Goal: Task Accomplishment & Management: Use online tool/utility

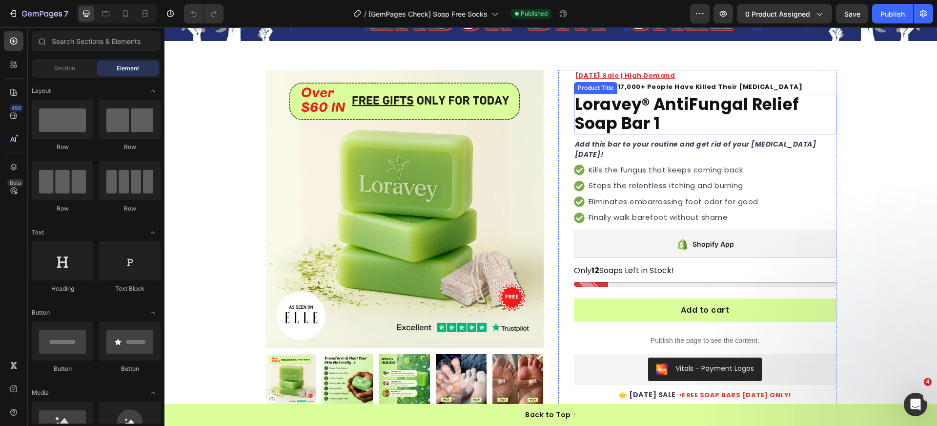
scroll to position [125, 0]
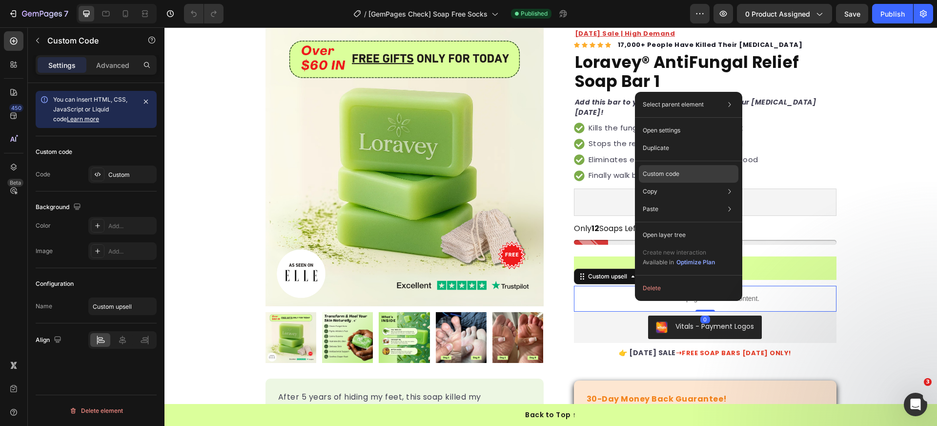
click at [668, 172] on p "Custom code" at bounding box center [661, 173] width 37 height 9
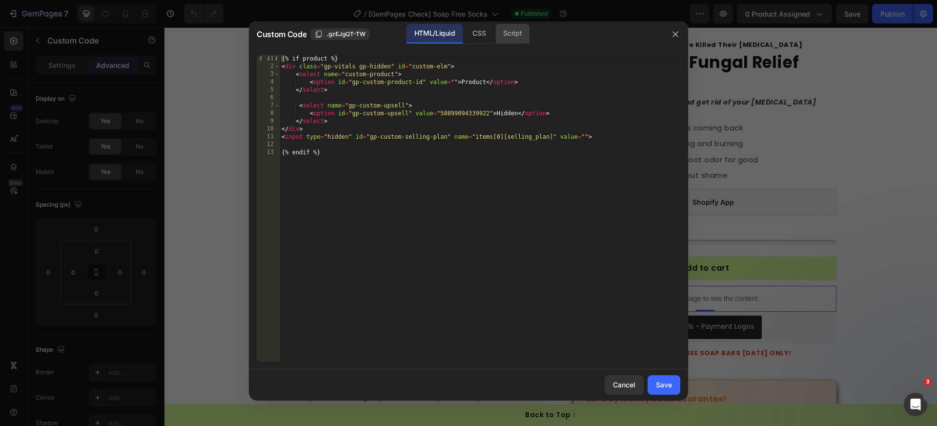
click at [506, 40] on div "Script" at bounding box center [512, 34] width 34 height 20
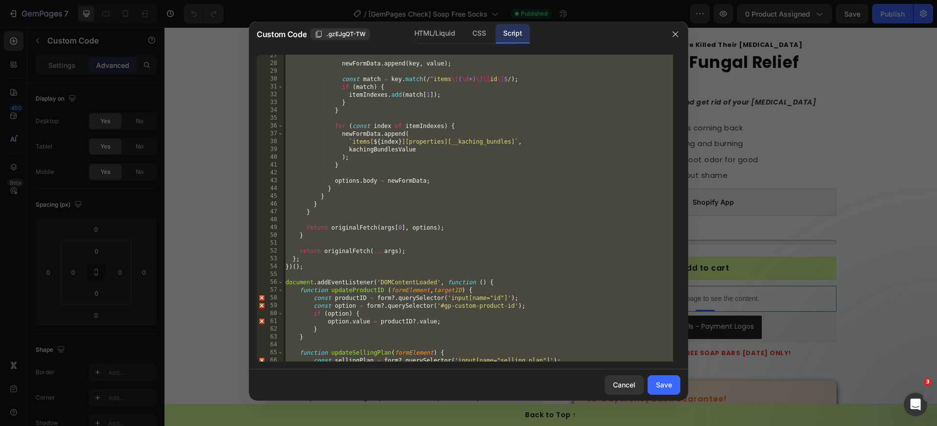
scroll to position [206, 0]
click at [480, 229] on div "newFormData . append ( key , value ) ; const match = key . match ( / ^ items \[…" at bounding box center [479, 213] width 390 height 322
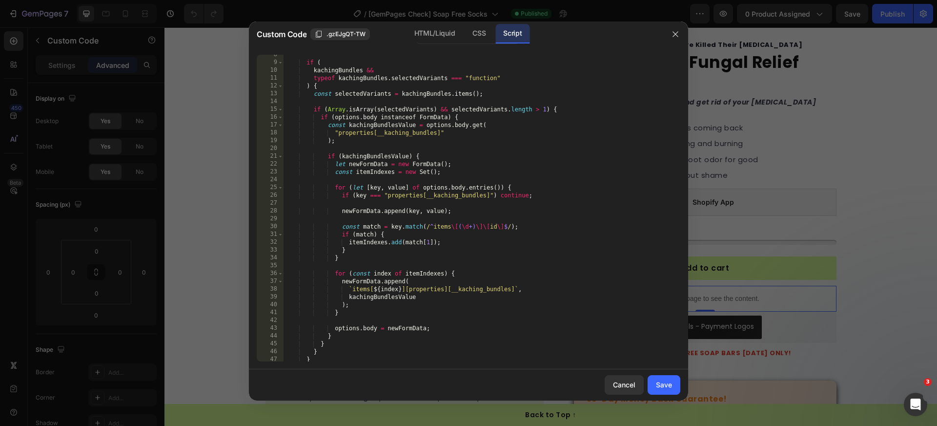
scroll to position [51, 0]
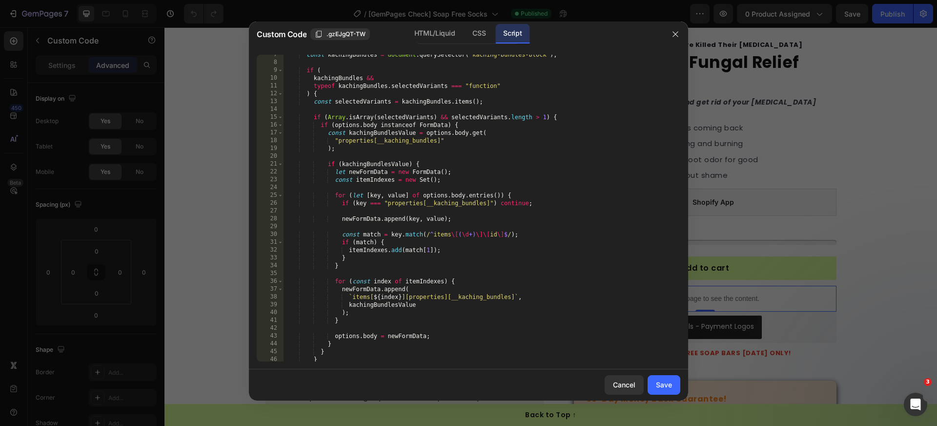
click at [395, 288] on div "const kachingBundles = document . querySelector ( "kaching-bundles-block" ) ; i…" at bounding box center [479, 212] width 390 height 322
click at [351, 335] on div "const kachingBundles = document . querySelector ( "kaching-bundles-block" ) ; i…" at bounding box center [479, 212] width 390 height 322
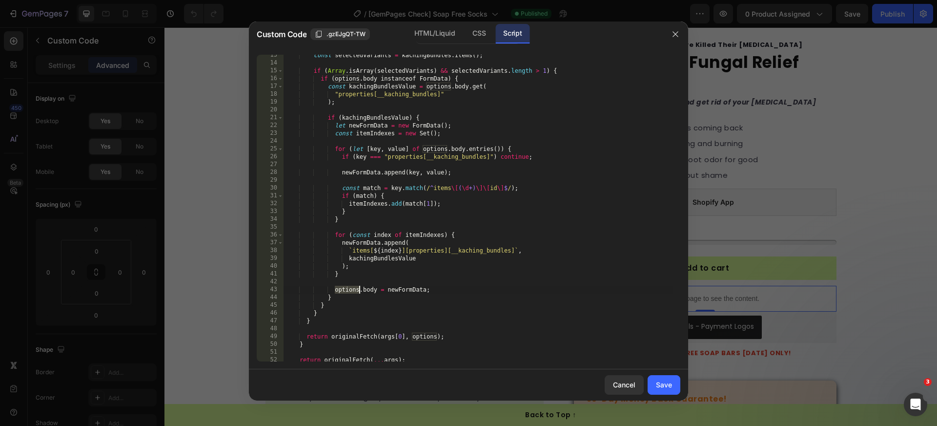
scroll to position [115, 0]
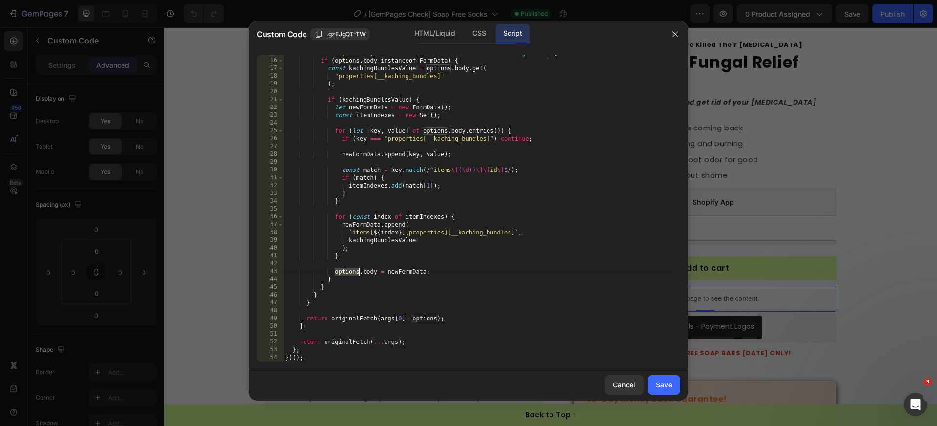
click at [421, 316] on div "if ( Array . isArray ( selectedVariants ) && selectedVariants . length > 1 ) { …" at bounding box center [479, 210] width 390 height 322
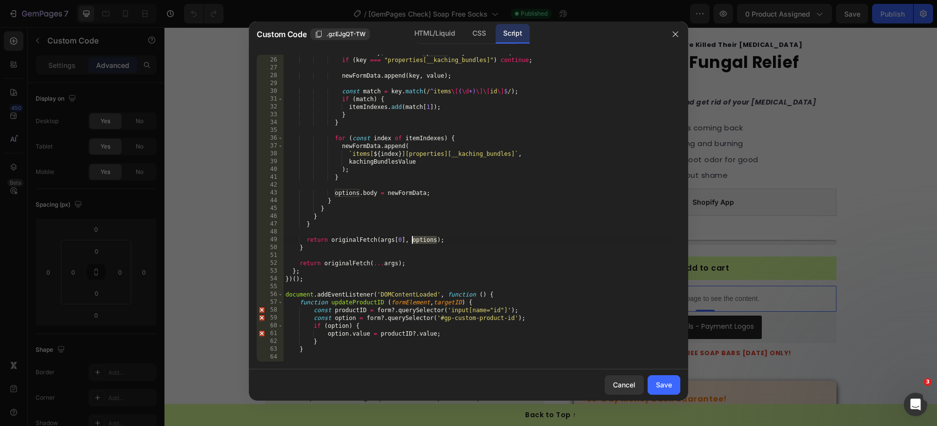
scroll to position [215, 0]
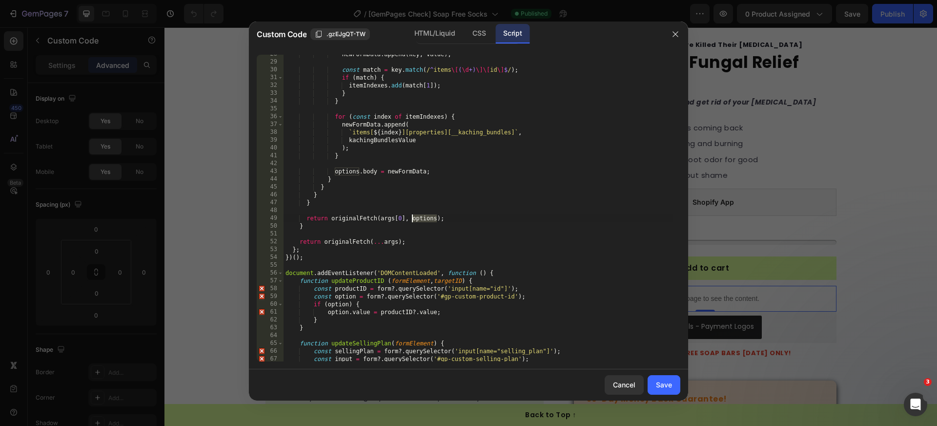
click at [460, 239] on div "newFormData . append ( key , value ) ; const match = key . match ( / ^ items \[…" at bounding box center [479, 211] width 390 height 322
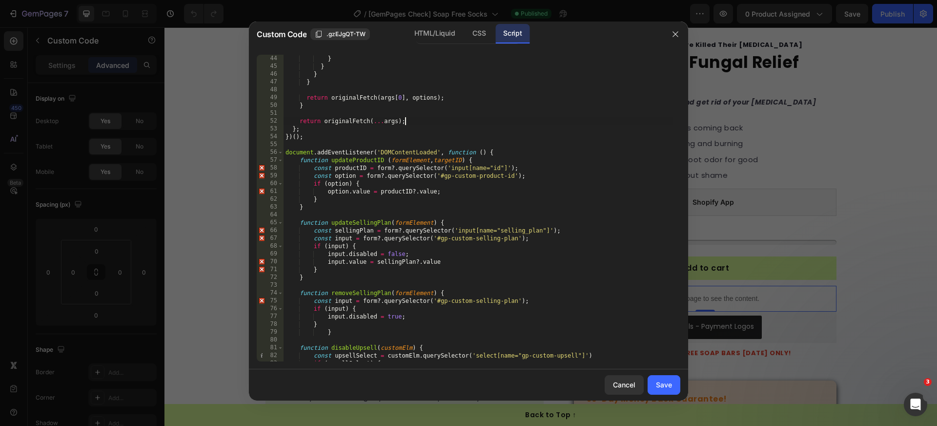
scroll to position [266, 0]
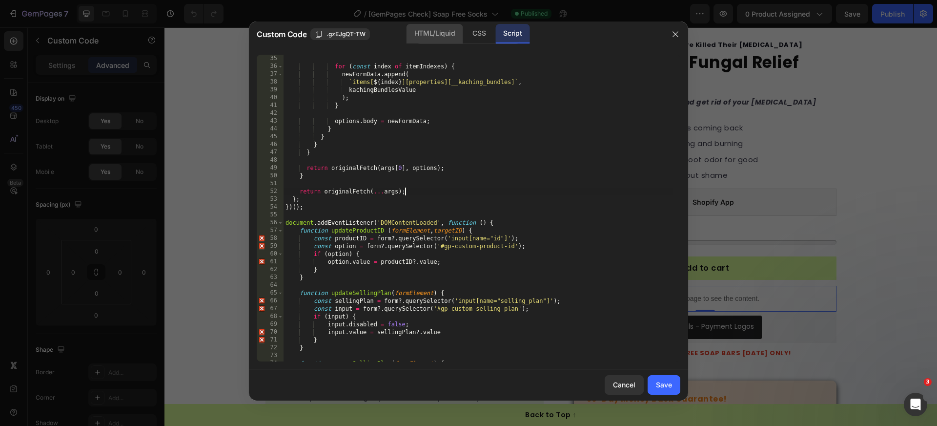
click at [465, 37] on div "HTML/Liquid" at bounding box center [479, 34] width 29 height 20
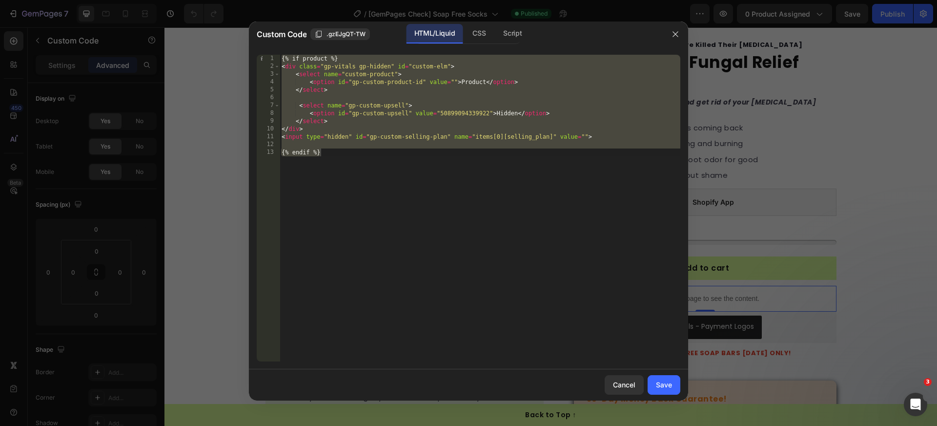
click at [429, 104] on div "{% if product %} < div class = "gp-vitals gp-hidden" id = "custom-elm" > < sele…" at bounding box center [480, 216] width 401 height 322
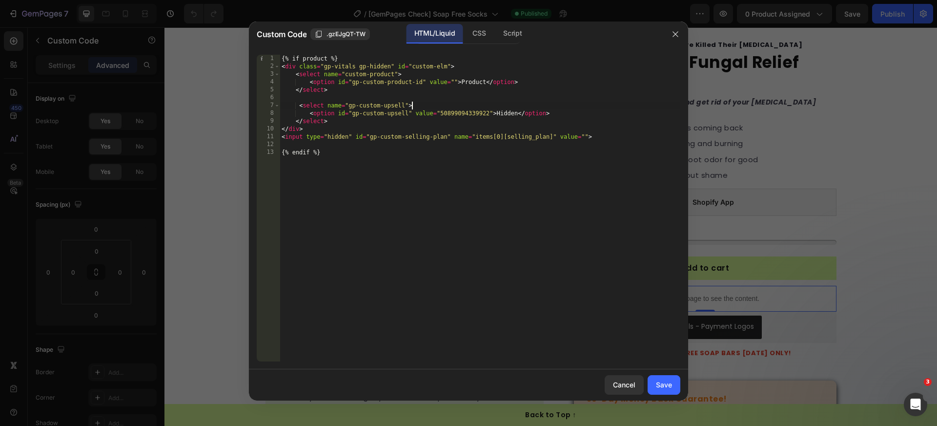
click at [451, 111] on div "{% if product %} < div class = "gp-vitals gp-hidden" id = "custom-elm" > < sele…" at bounding box center [480, 216] width 401 height 322
click at [390, 84] on div "{% if product %} < div class = "gp-vitals gp-hidden" id = "custom-elm" > < sele…" at bounding box center [480, 216] width 401 height 322
type textarea "<option id="gp-custom-product-id" value="">Product</option>"
click at [390, 84] on div "{% if product %} < div class = "gp-vitals gp-hidden" id = "custom-elm" > < sele…" at bounding box center [480, 216] width 401 height 322
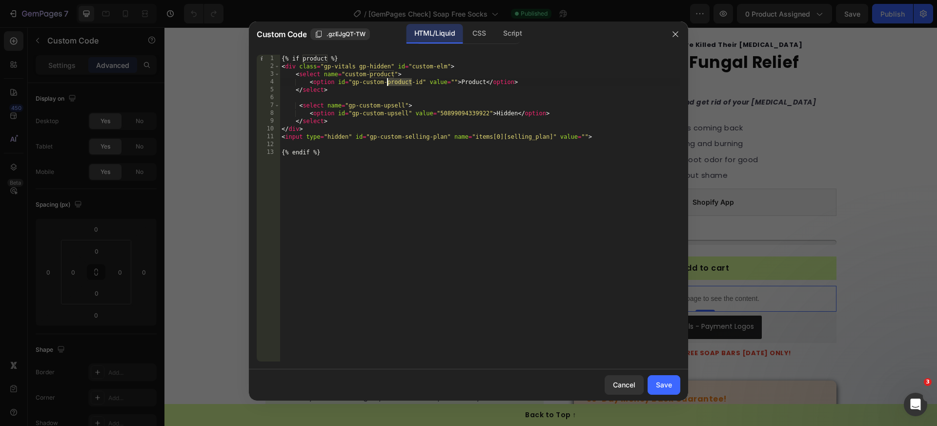
click at [237, 43] on div at bounding box center [468, 213] width 937 height 426
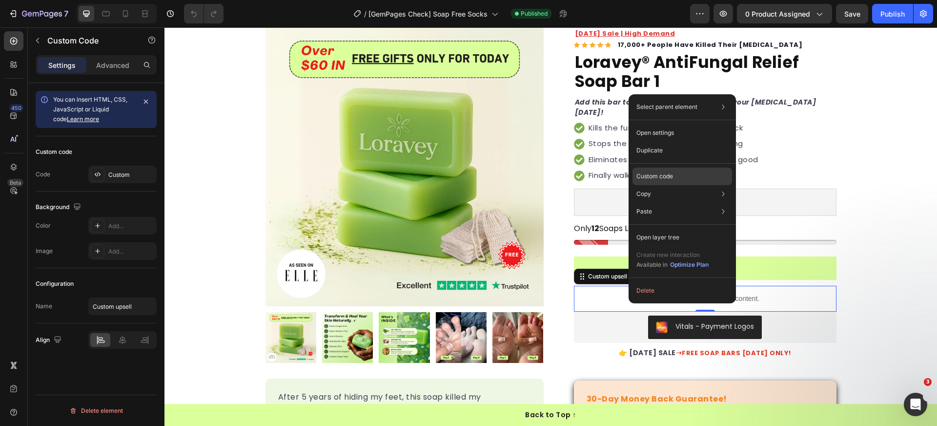
click at [666, 173] on p "Custom code" at bounding box center [654, 176] width 37 height 9
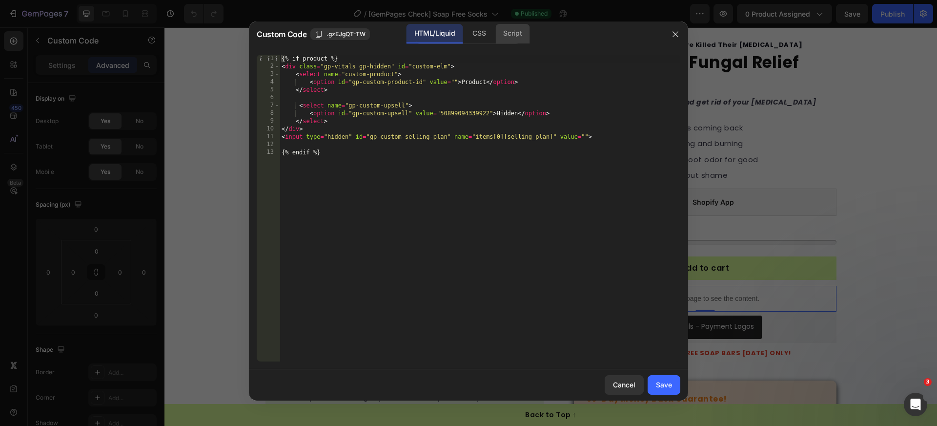
click at [515, 27] on div "Script" at bounding box center [512, 34] width 34 height 20
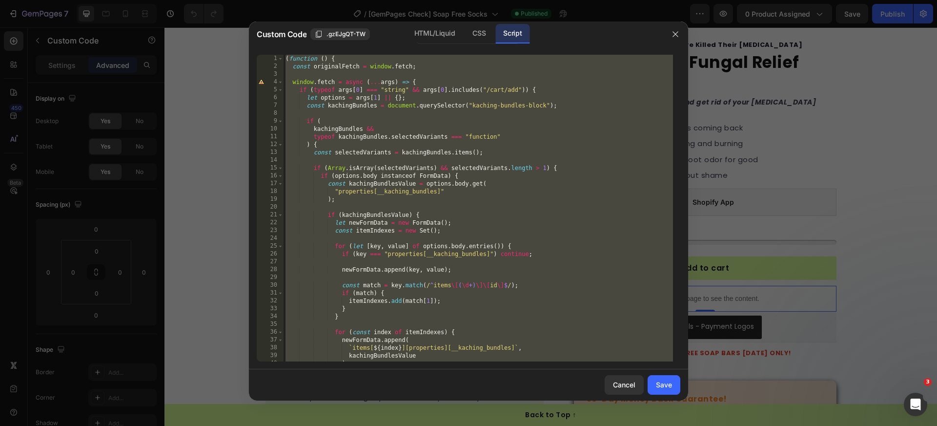
click at [474, 148] on div "( function ( ) { const originalFetch = window . fetch ; window . fetch = async …" at bounding box center [479, 216] width 390 height 322
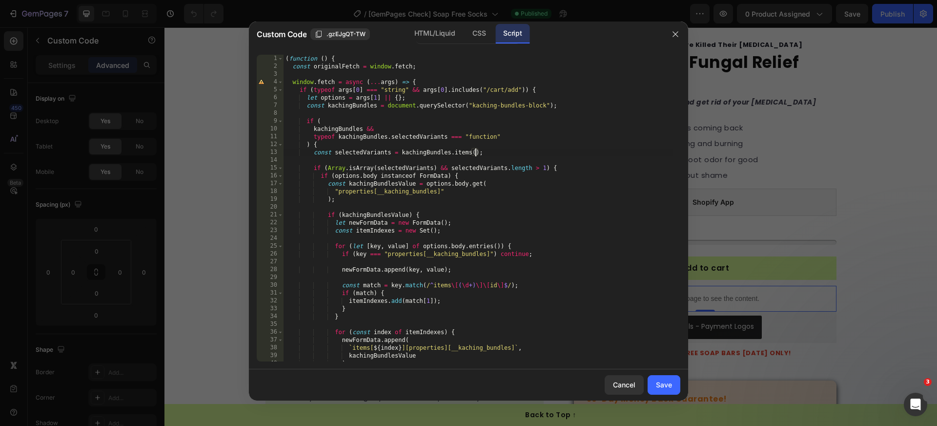
click at [405, 167] on div "( function ( ) { const originalFetch = window . fetch ; window . fetch = async …" at bounding box center [479, 216] width 390 height 322
click at [508, 154] on div "( function ( ) { const originalFetch = window . fetch ; window . fetch = async …" at bounding box center [479, 216] width 390 height 322
type textarea "const selectedVariants = kachingBundles.items();"
click at [405, 169] on div "( function ( ) { const originalFetch = window . fetch ; window . fetch = async …" at bounding box center [479, 216] width 390 height 322
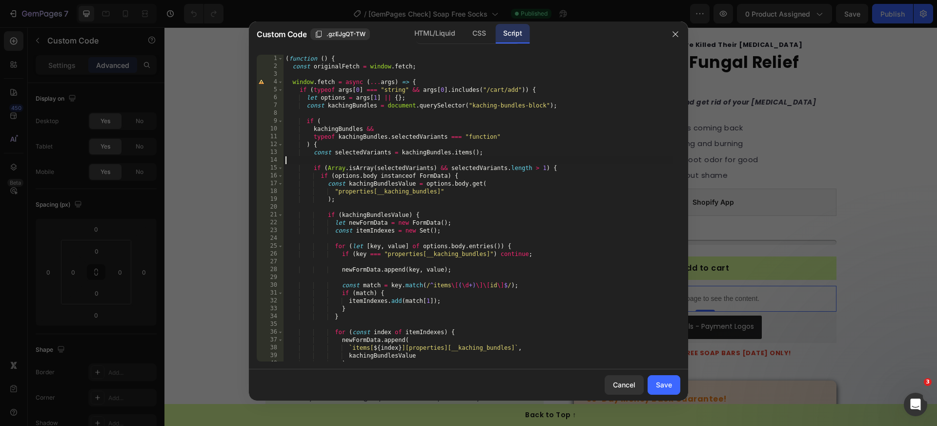
type textarea "if (Array.isArray(selectedVariants) && selectedVariants.length > 1) {"
click at [405, 169] on div "( function ( ) { const originalFetch = window . fetch ; window . fetch = async …" at bounding box center [479, 216] width 390 height 322
click at [486, 160] on div "( function ( ) { const originalFetch = window . fetch ; window . fetch = async …" at bounding box center [479, 216] width 390 height 322
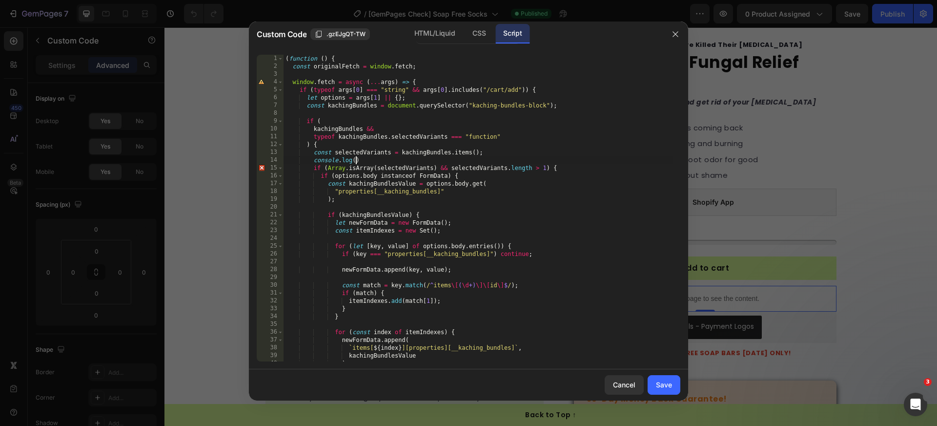
paste textarea "[URL][DOMAIN_NAME])"
click at [379, 155] on div "( function ( ) { const originalFetch = window . fetch ; window . fetch = async …" at bounding box center [479, 216] width 390 height 322
click at [379, 154] on div "( function ( ) { const originalFetch = window . fetch ; window . fetch = async …" at bounding box center [479, 216] width 390 height 322
click at [356, 161] on div "( function ( ) { const originalFetch = window . fetch ; window . fetch = async …" at bounding box center [479, 216] width 390 height 322
paste textarea "selectedVariants"
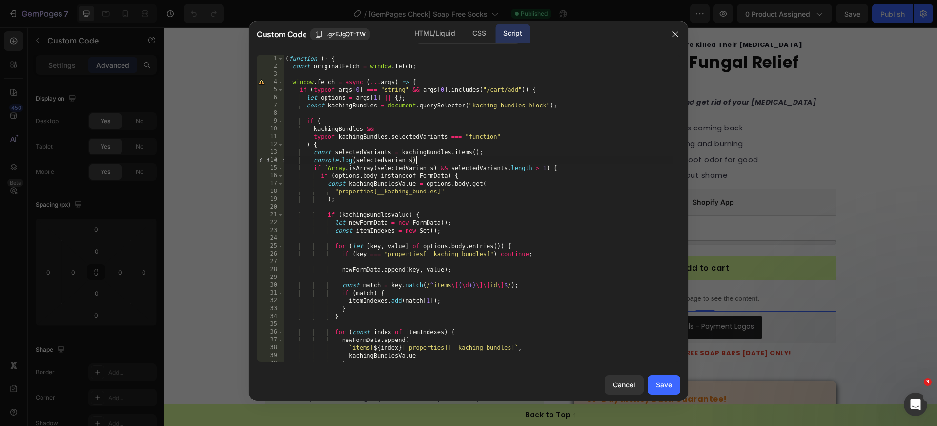
scroll to position [0, 10]
type textarea "console.log(selectedVariants);"
click at [665, 378] on button "Save" at bounding box center [664, 385] width 33 height 20
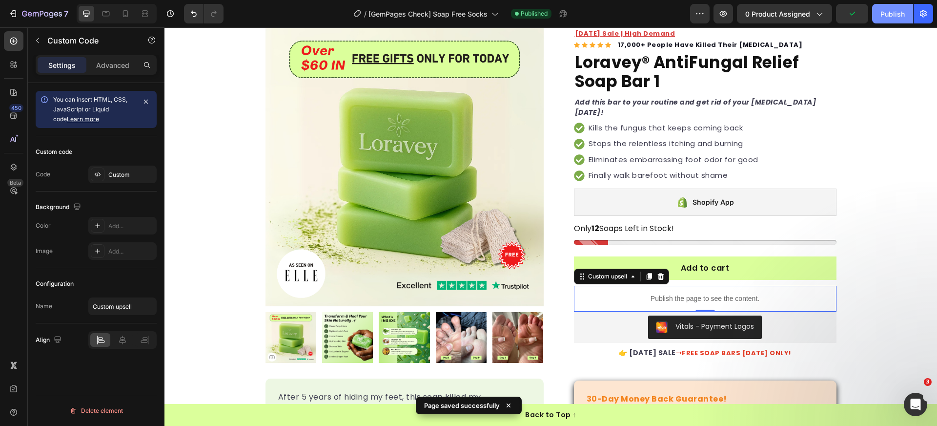
click at [881, 22] on button "Publish" at bounding box center [892, 14] width 41 height 20
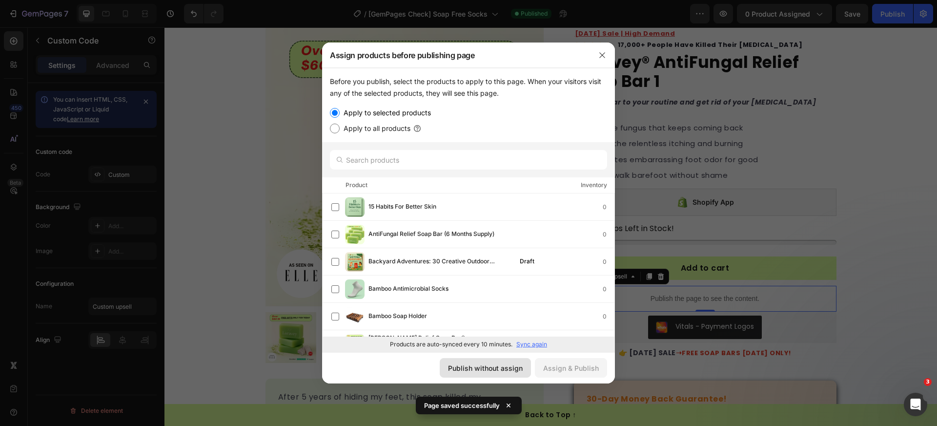
click at [488, 365] on div "Publish without assign" at bounding box center [485, 368] width 75 height 10
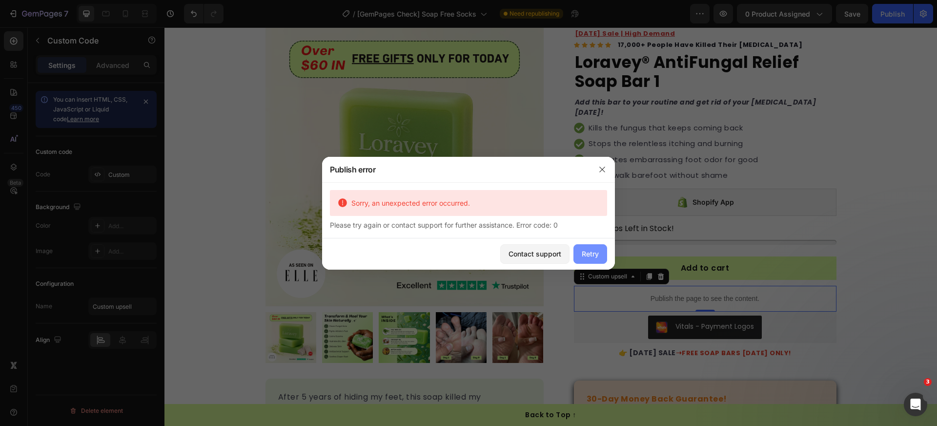
click at [584, 255] on div "Retry" at bounding box center [590, 253] width 17 height 10
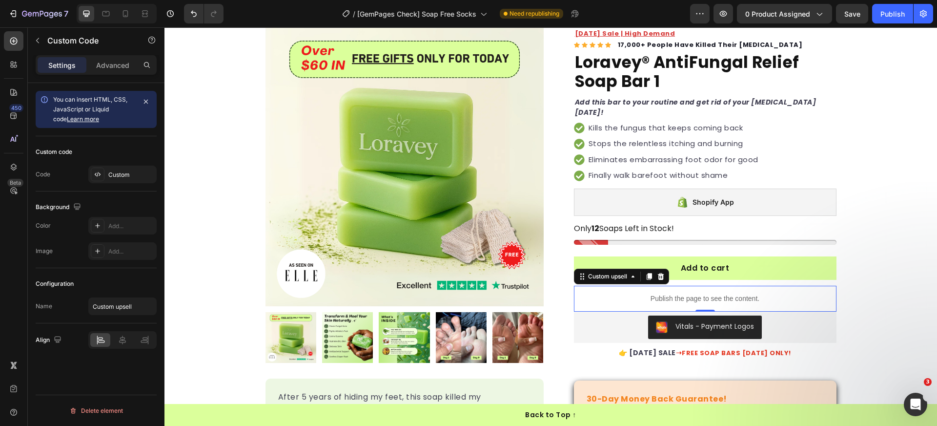
click at [880, 25] on div "7 Version history / [GemPages Check] Soap Free Socks Need republishing Preview …" at bounding box center [468, 14] width 937 height 28
click at [882, 22] on button "Publish" at bounding box center [892, 14] width 41 height 20
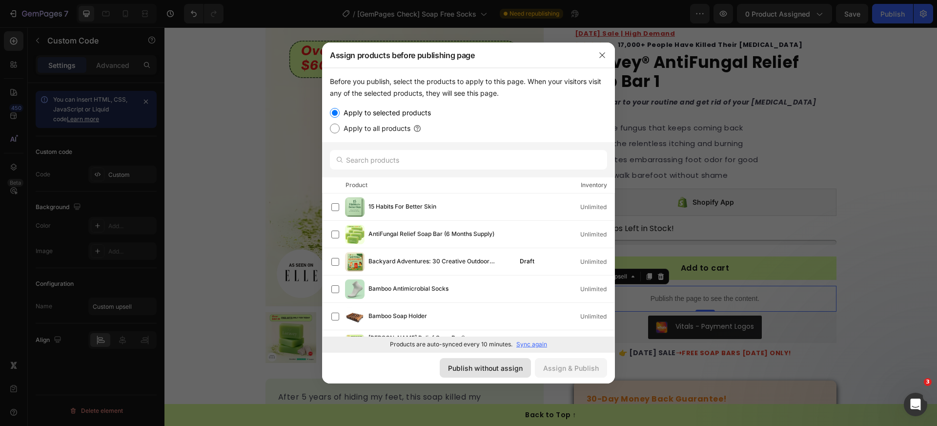
click at [498, 361] on button "Publish without assign" at bounding box center [485, 368] width 91 height 20
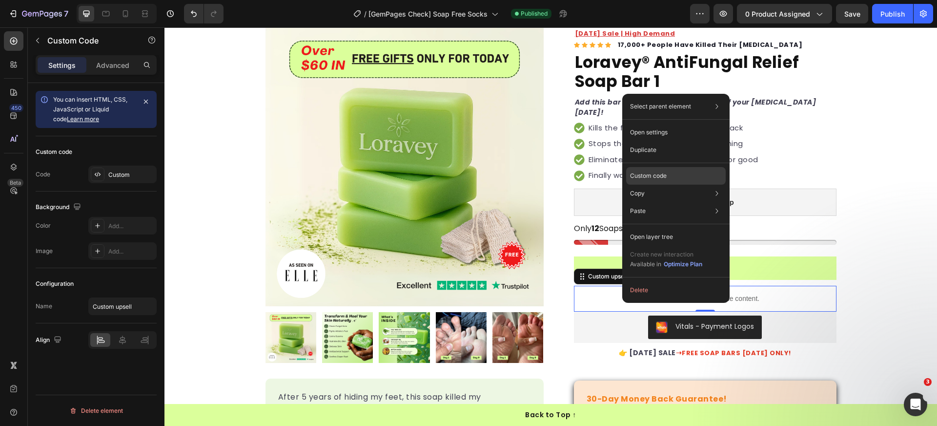
click at [673, 202] on div "Custom code" at bounding box center [676, 211] width 100 height 18
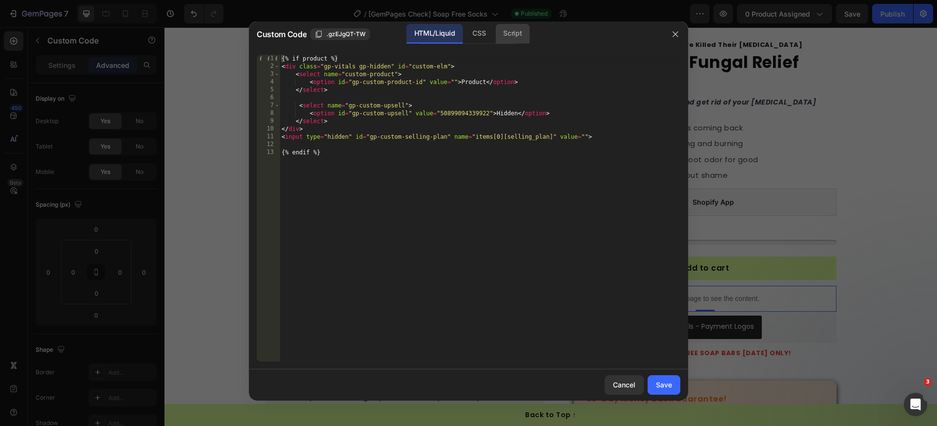
click at [518, 33] on div "Script" at bounding box center [512, 34] width 34 height 20
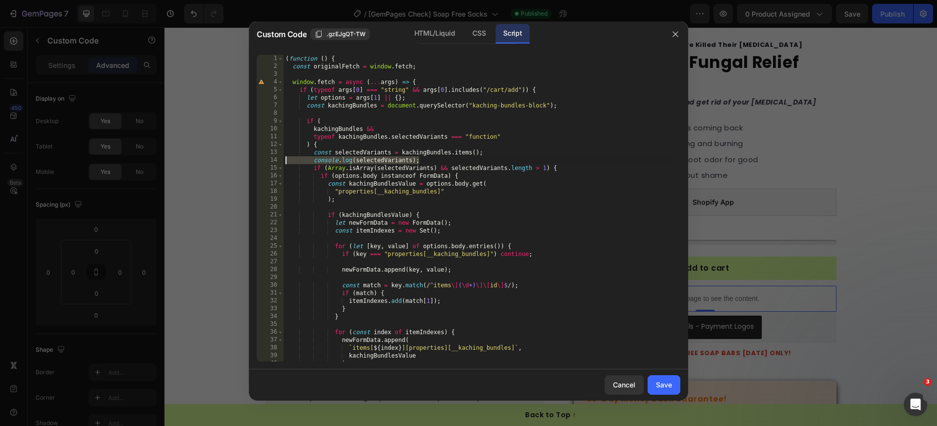
drag, startPoint x: 429, startPoint y: 159, endPoint x: 273, endPoint y: 158, distance: 155.2
click at [273, 158] on div "checkForUpsell(form, customElm) }) 1 2 3 4 5 6 7 8 9 10 11 12 13 14 15 16 17 18…" at bounding box center [469, 208] width 424 height 307
type textarea "console.log(selectedVariants);"
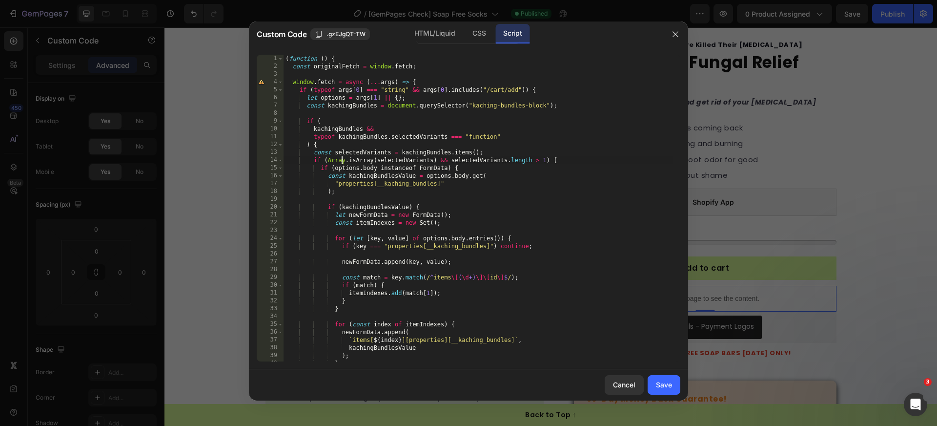
click at [343, 160] on div "( function ( ) { const originalFetch = window . fetch ; window . fetch = async …" at bounding box center [479, 216] width 390 height 322
click at [366, 172] on div "( function ( ) { const originalFetch = window . fetch ; window . fetch = async …" at bounding box center [479, 216] width 390 height 322
click at [327, 175] on div "( function ( ) { const originalFetch = window . fetch ; window . fetch = async …" at bounding box center [479, 216] width 390 height 322
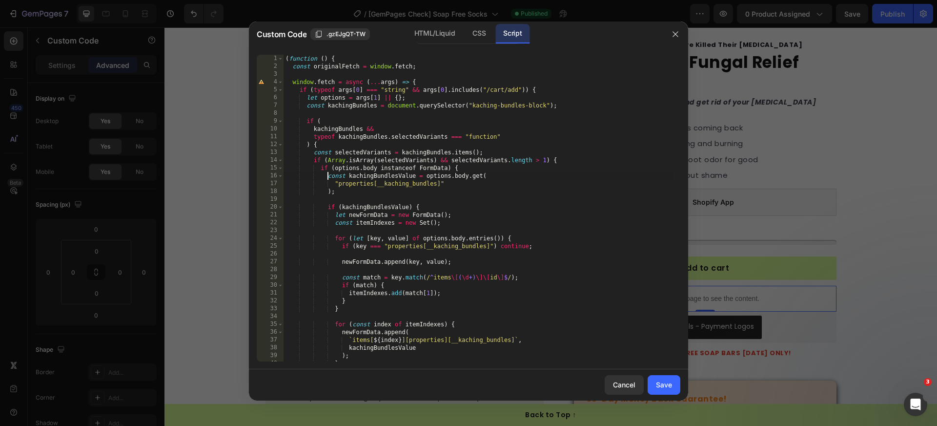
click at [327, 175] on div "( function ( ) { const originalFetch = window . fetch ; window . fetch = async …" at bounding box center [479, 216] width 390 height 322
click at [403, 186] on div "( function ( ) { const originalFetch = window . fetch ; window . fetch = async …" at bounding box center [479, 216] width 390 height 322
click at [380, 206] on div "( function ( ) { const originalFetch = window . fetch ; window . fetch = async …" at bounding box center [479, 216] width 390 height 322
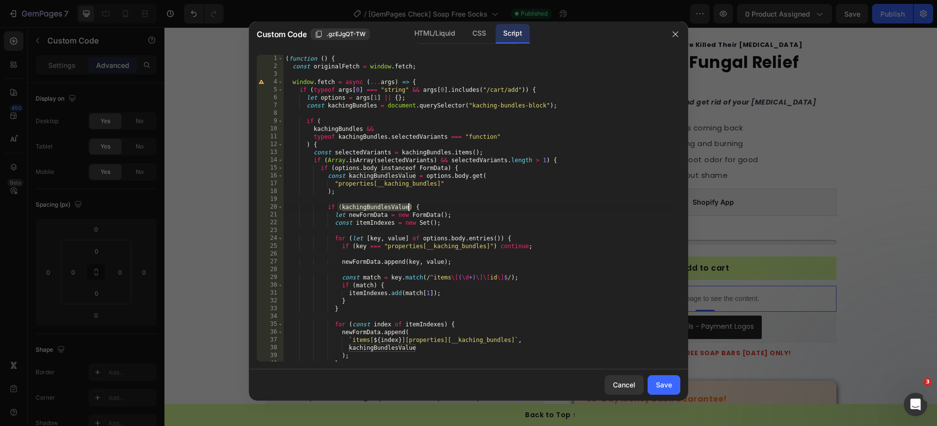
click at [373, 159] on div "( function ( ) { const originalFetch = window . fetch ; window . fetch = async …" at bounding box center [479, 216] width 390 height 322
click at [412, 162] on div "( function ( ) { const originalFetch = window . fetch ; window . fetch = async …" at bounding box center [479, 216] width 390 height 322
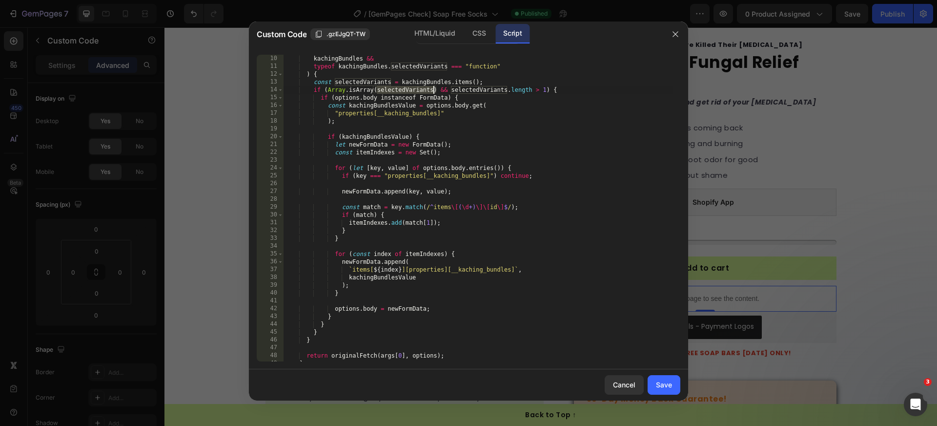
scroll to position [62, 0]
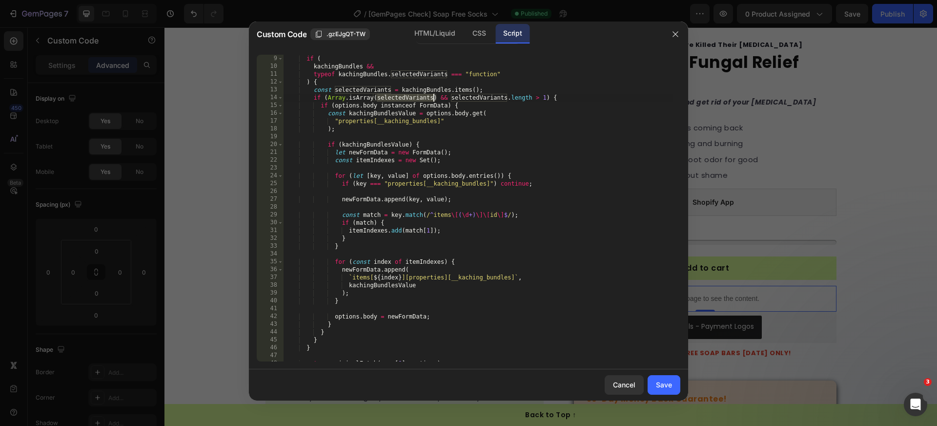
click at [466, 185] on div "if ( kachingBundles && typeof kachingBundles . selectedVariants === "function" …" at bounding box center [479, 216] width 390 height 322
type textarea "if (key === "properties[__kaching_bundles]") continue;"
click at [466, 185] on div "if ( kachingBundles && typeof kachingBundles . selectedVariants === "function" …" at bounding box center [479, 216] width 390 height 322
click at [403, 187] on div "if ( kachingBundles && typeof kachingBundles . selectedVariants === "function" …" at bounding box center [479, 216] width 390 height 322
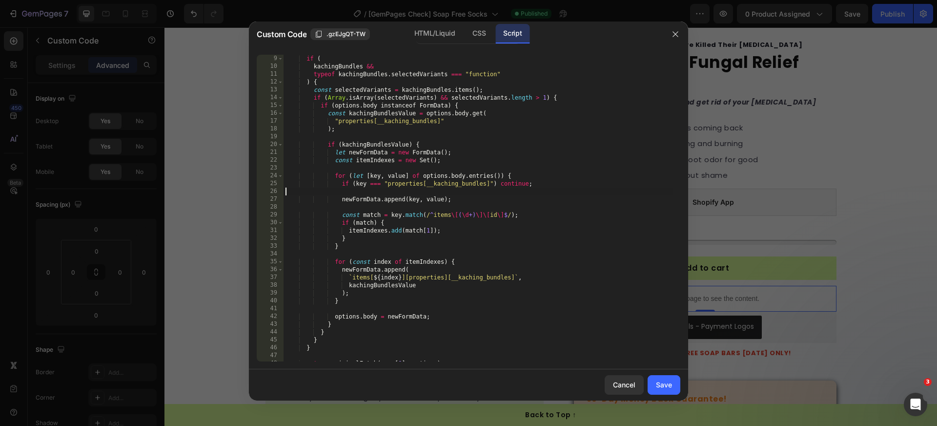
click at [381, 232] on div "if ( kachingBundles && typeof kachingBundles . selectedVariants === "function" …" at bounding box center [479, 216] width 390 height 322
click at [425, 262] on div "if ( kachingBundles && typeof kachingBundles . selectedVariants === "function" …" at bounding box center [479, 216] width 390 height 322
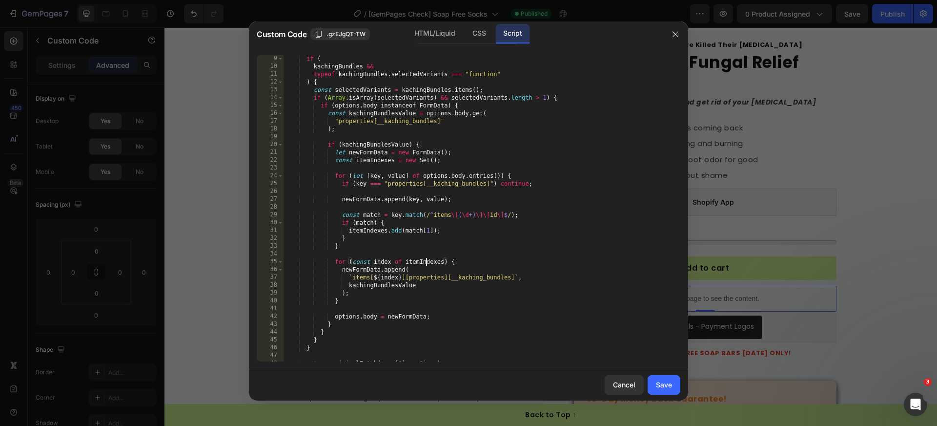
click at [425, 262] on div "if ( kachingBundles && typeof kachingBundles . selectedVariants === "function" …" at bounding box center [479, 216] width 390 height 322
click at [378, 260] on div "if ( kachingBundles && typeof kachingBundles . selectedVariants === "function" …" at bounding box center [479, 216] width 390 height 322
click at [396, 288] on div "if ( kachingBundles && typeof kachingBundles . selectedVariants === "function" …" at bounding box center [479, 216] width 390 height 322
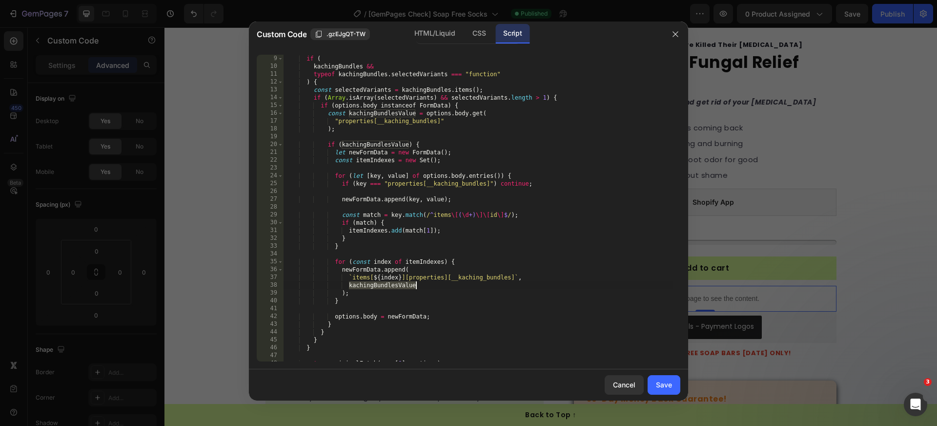
click at [382, 144] on div "if ( kachingBundles && typeof kachingBundles . selectedVariants === "function" …" at bounding box center [479, 216] width 390 height 322
click at [284, 106] on div "if ( kachingBundles && typeof kachingBundles . selectedVariants === "function" …" at bounding box center [479, 216] width 390 height 322
click at [280, 107] on span at bounding box center [280, 106] width 5 height 8
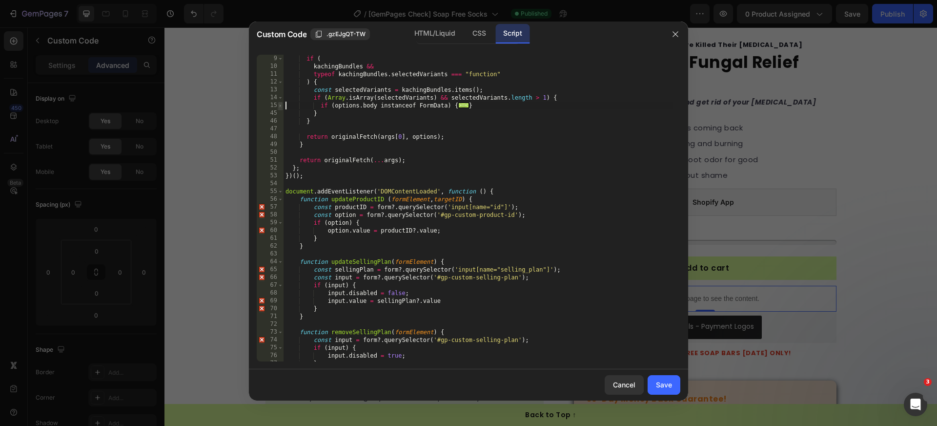
click at [280, 107] on span at bounding box center [280, 106] width 5 height 8
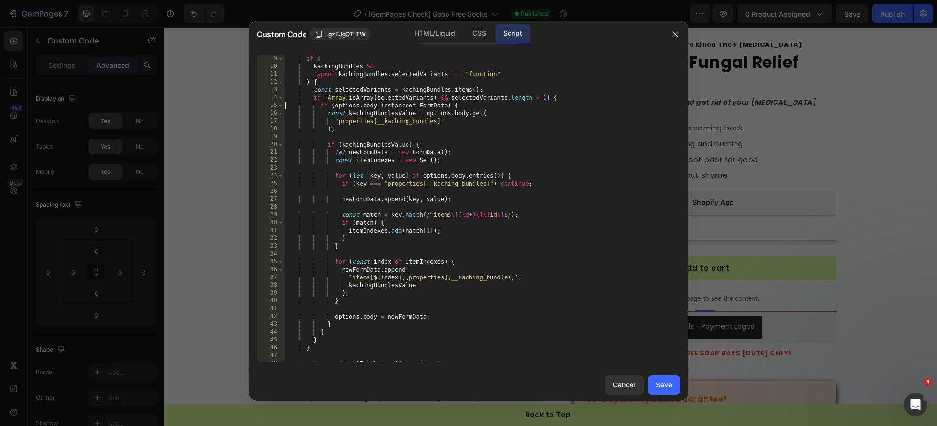
click at [394, 122] on div "if ( kachingBundles && typeof kachingBundles . selectedVariants === "function" …" at bounding box center [479, 216] width 390 height 322
click at [464, 185] on div "if ( kachingBundles && typeof kachingBundles . selectedVariants === "function" …" at bounding box center [479, 216] width 390 height 322
click at [472, 277] on div "if ( kachingBundles && typeof kachingBundles . selectedVariants === "function" …" at bounding box center [479, 216] width 390 height 322
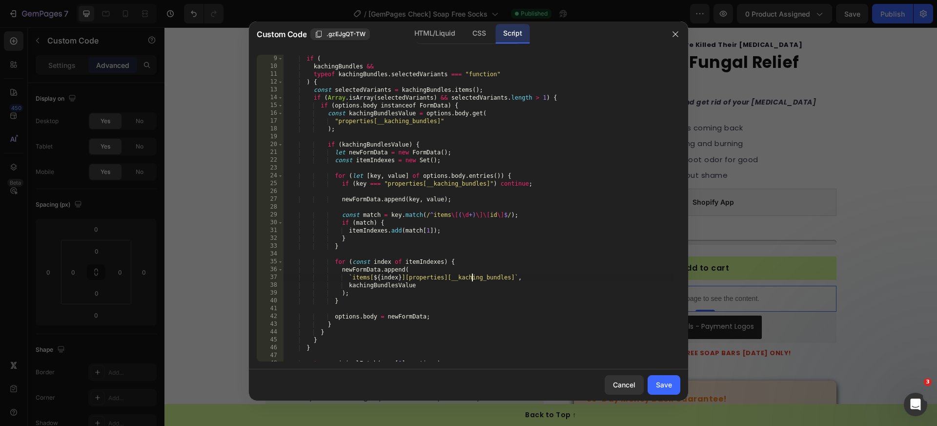
click at [472, 277] on div "if ( kachingBundles && typeof kachingBundles . selectedVariants === "function" …" at bounding box center [479, 216] width 390 height 322
click at [469, 243] on div "if ( kachingBundles && typeof kachingBundles . selectedVariants === "function" …" at bounding box center [479, 216] width 390 height 322
click at [460, 259] on div "if ( kachingBundles && typeof kachingBundles . selectedVariants === "function" …" at bounding box center [479, 216] width 390 height 322
click at [379, 286] on div "if ( kachingBundles && typeof kachingBundles . selectedVariants === "function" …" at bounding box center [479, 216] width 390 height 322
click at [379, 285] on div "if ( kachingBundles && typeof kachingBundles . selectedVariants === "function" …" at bounding box center [479, 216] width 390 height 322
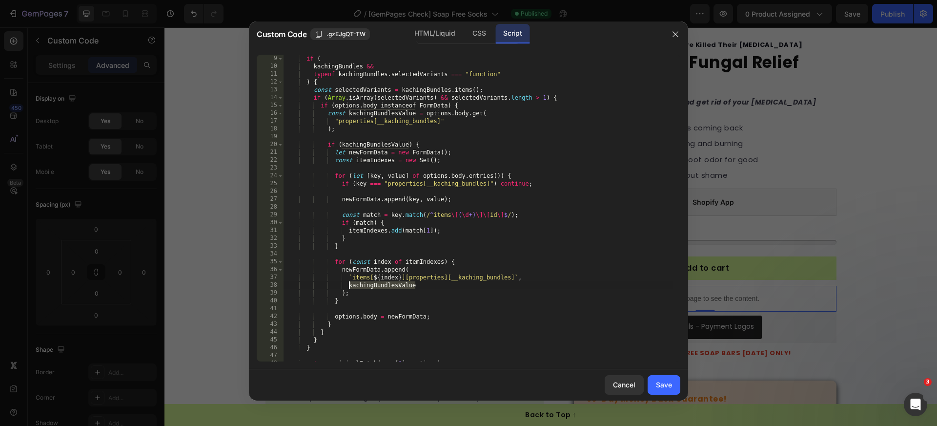
click at [379, 286] on div "if ( kachingBundles && typeof kachingBundles . selectedVariants === "function" …" at bounding box center [479, 216] width 390 height 322
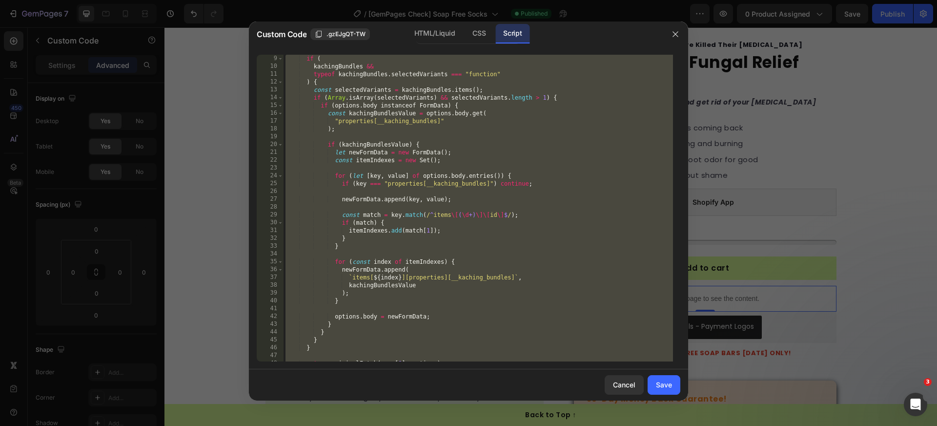
click at [379, 286] on div "if ( kachingBundles && typeof kachingBundles . selectedVariants === "function" …" at bounding box center [479, 216] width 390 height 322
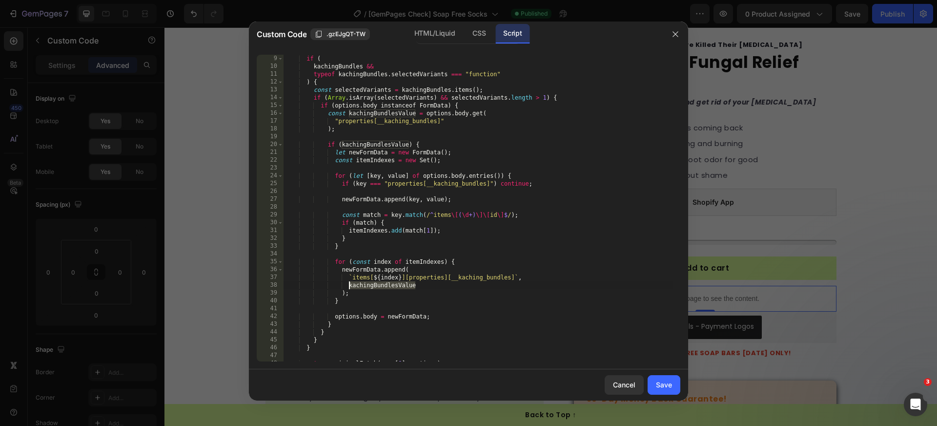
click at [379, 286] on div "if ( kachingBundles && typeof kachingBundles . selectedVariants === "function" …" at bounding box center [479, 216] width 390 height 322
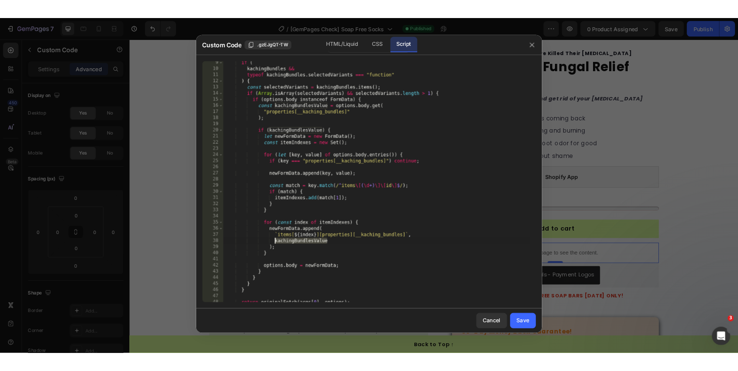
scroll to position [43, 0]
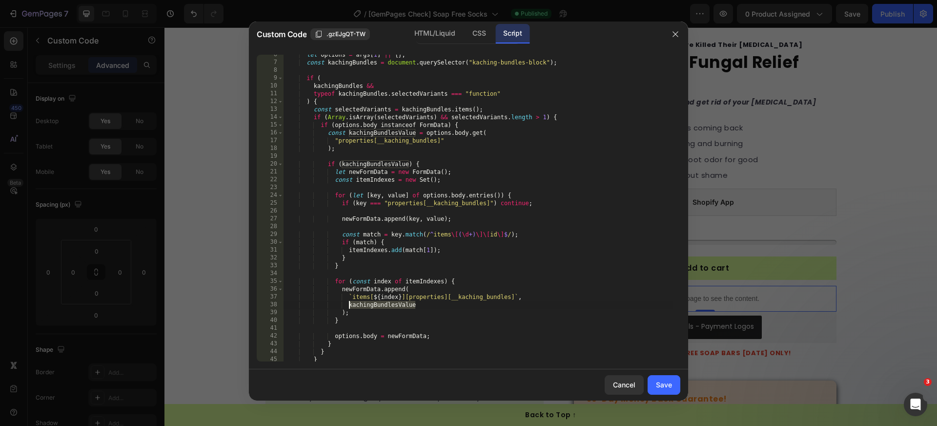
click at [407, 117] on div "let options = args [ 1 ] || { } ; const kachingBundles = document . querySelect…" at bounding box center [479, 212] width 390 height 322
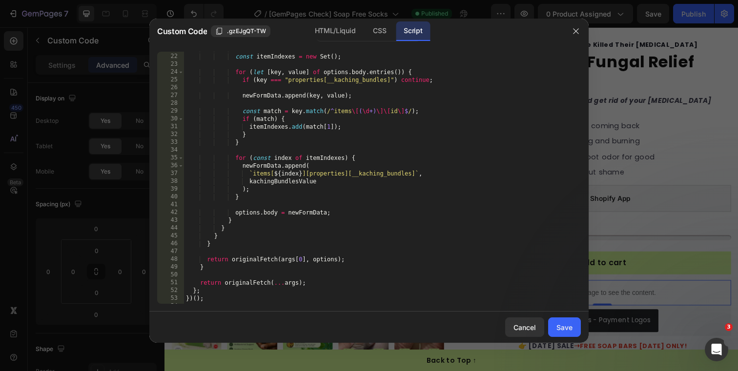
scroll to position [163, 0]
click at [304, 180] on div "let newFormData = new FormData ( ) ; const itemIndexes = new Set ( ) ; for ( le…" at bounding box center [379, 179] width 390 height 268
paste textarea "__kaching_bundles"
click at [302, 181] on div "let newFormData = new FormData ( ) ; const itemIndexes = new Set ( ) ; for ( le…" at bounding box center [379, 179] width 390 height 268
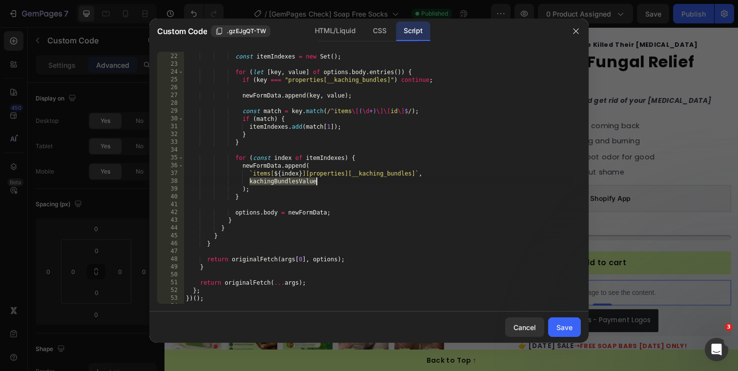
click at [302, 181] on div "let newFormData = new FormData ( ) ; const itemIndexes = new Set ( ) ; for ( le…" at bounding box center [379, 179] width 390 height 268
paste textarea ""{"id":"PA10","deal":"QGvr","gift":"_m_p"}""
click at [253, 180] on div "let newFormData = new FormData ( ) ; const itemIndexes = new Set ( ) ; for ( le…" at bounding box center [379, 179] width 390 height 268
click at [407, 181] on div "let newFormData = new FormData ( ) ; const itemIndexes = new Set ( ) ; for ( le…" at bounding box center [379, 179] width 390 height 268
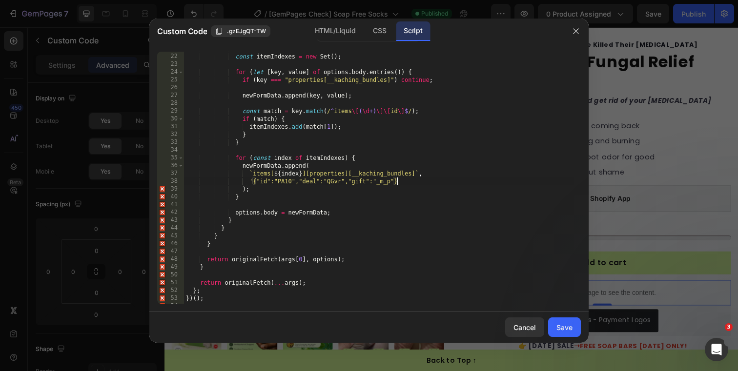
scroll to position [0, 17]
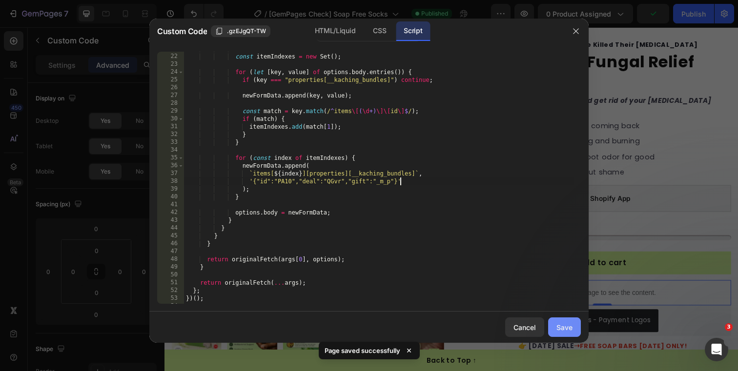
type textarea "'{"id":"PA10","deal":"QGvr","gift":"_m_p"}'"
click at [571, 321] on button "Save" at bounding box center [564, 328] width 33 height 20
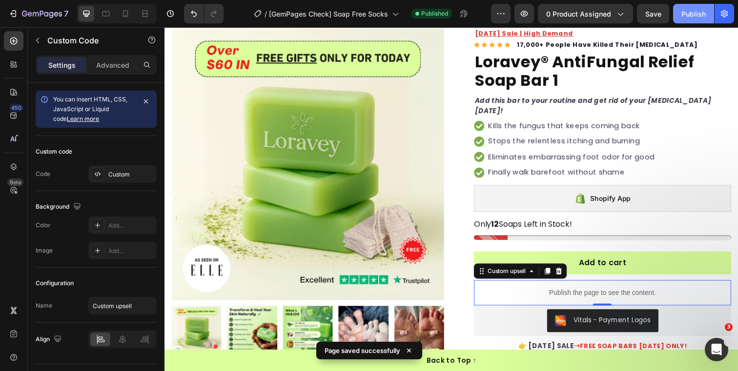
click at [694, 12] on div "Publish" at bounding box center [693, 14] width 24 height 10
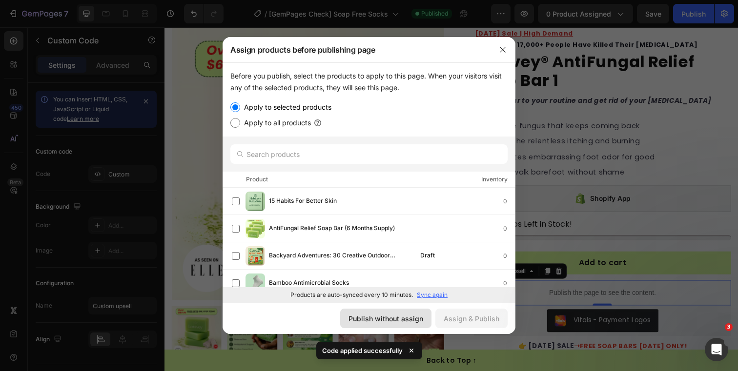
click at [392, 310] on button "Publish without assign" at bounding box center [385, 319] width 91 height 20
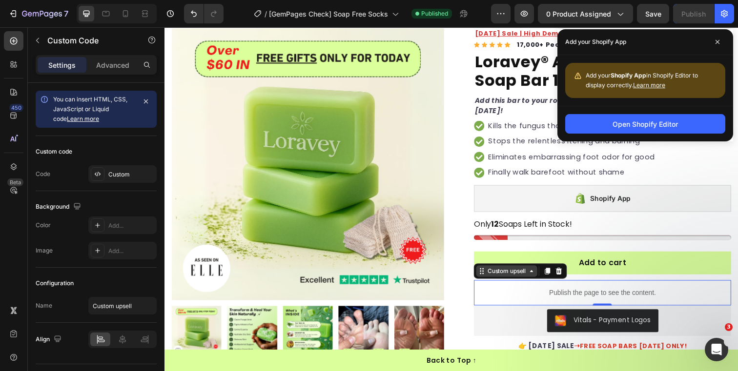
scroll to position [151, 0]
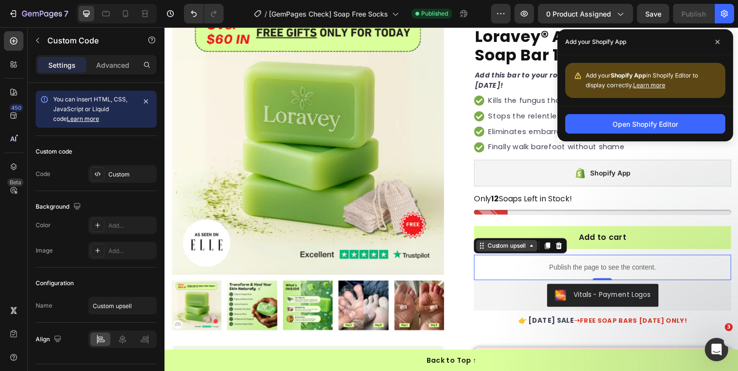
click at [519, 270] on p "Publish the page to see the content." at bounding box center [611, 272] width 263 height 10
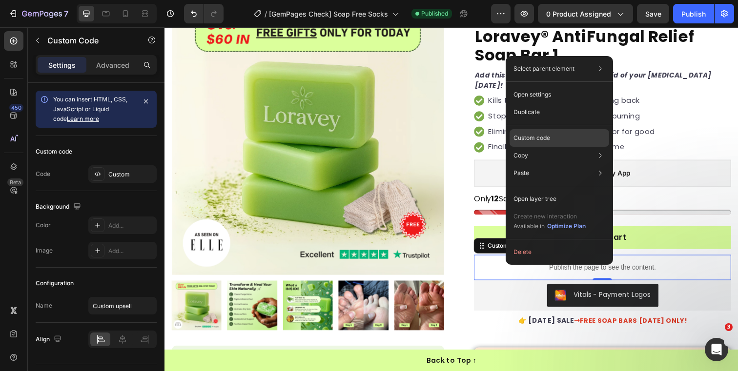
click at [547, 140] on p "Custom code" at bounding box center [531, 138] width 37 height 9
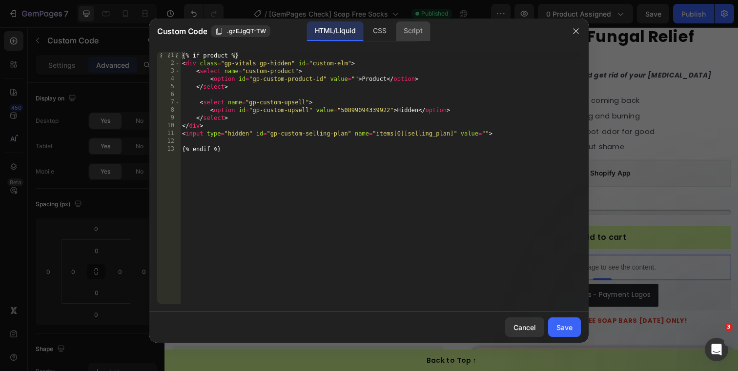
click at [417, 36] on div "Script" at bounding box center [413, 31] width 34 height 20
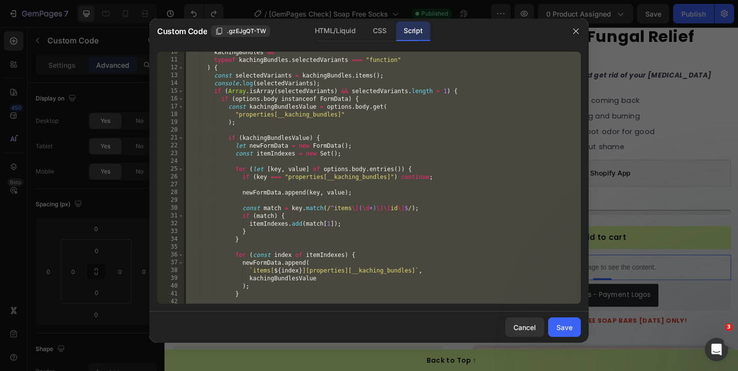
scroll to position [67, 0]
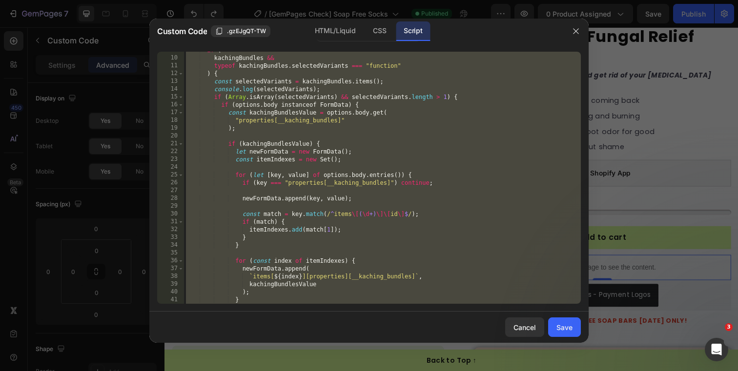
click at [343, 93] on div "if ( kachingBundles && typeof kachingBundles . selectedVariants === "function" …" at bounding box center [382, 180] width 397 height 268
type textarea "console.log(selectedVariants);"
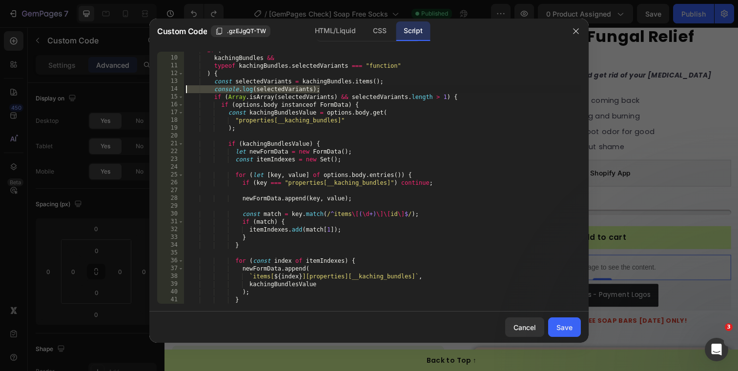
drag, startPoint x: 321, startPoint y: 88, endPoint x: 181, endPoint y: 91, distance: 140.1
click at [181, 91] on div "console.log(selectedVariants); 9 10 11 12 13 14 15 16 17 18 19 20 21 22 23 24 2…" at bounding box center [369, 178] width 424 height 252
type textarea "const selectedVariants = kachingBundles.items();"
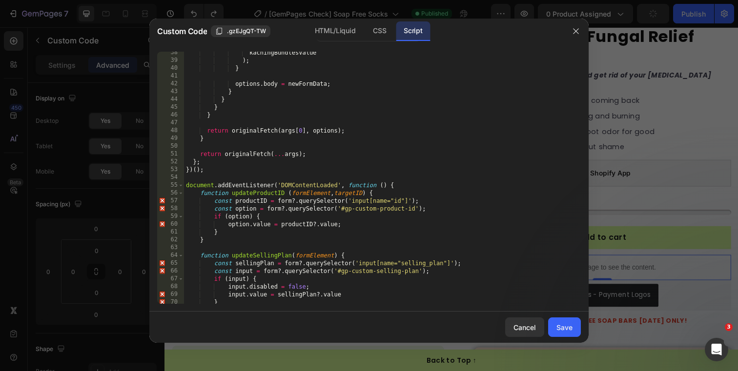
scroll to position [293, 0]
click at [559, 327] on div "Save" at bounding box center [564, 328] width 16 height 10
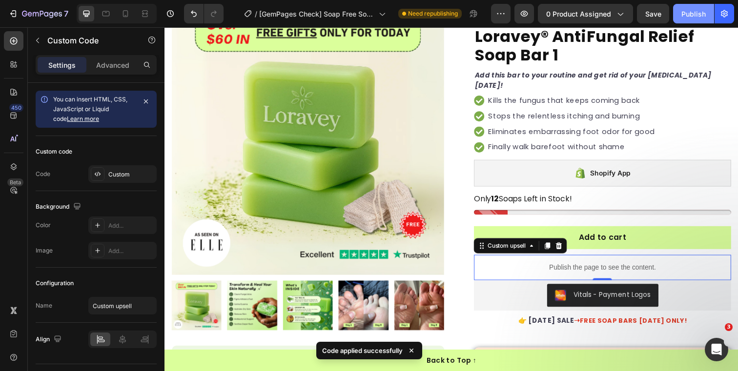
click at [694, 9] on div "Publish" at bounding box center [693, 14] width 24 height 10
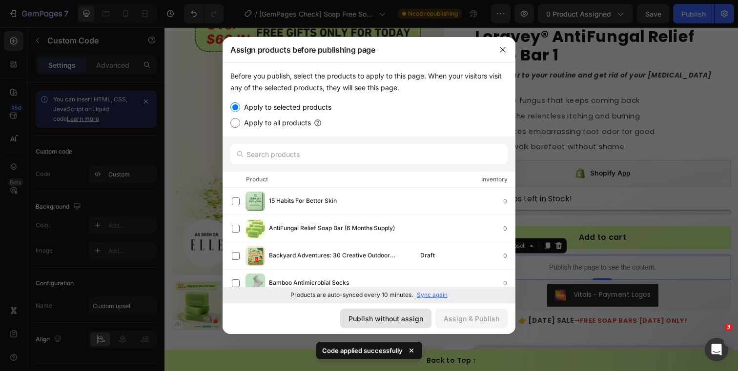
click at [368, 316] on div "Publish without assign" at bounding box center [386, 319] width 75 height 10
